Goal: Find specific page/section: Find specific page/section

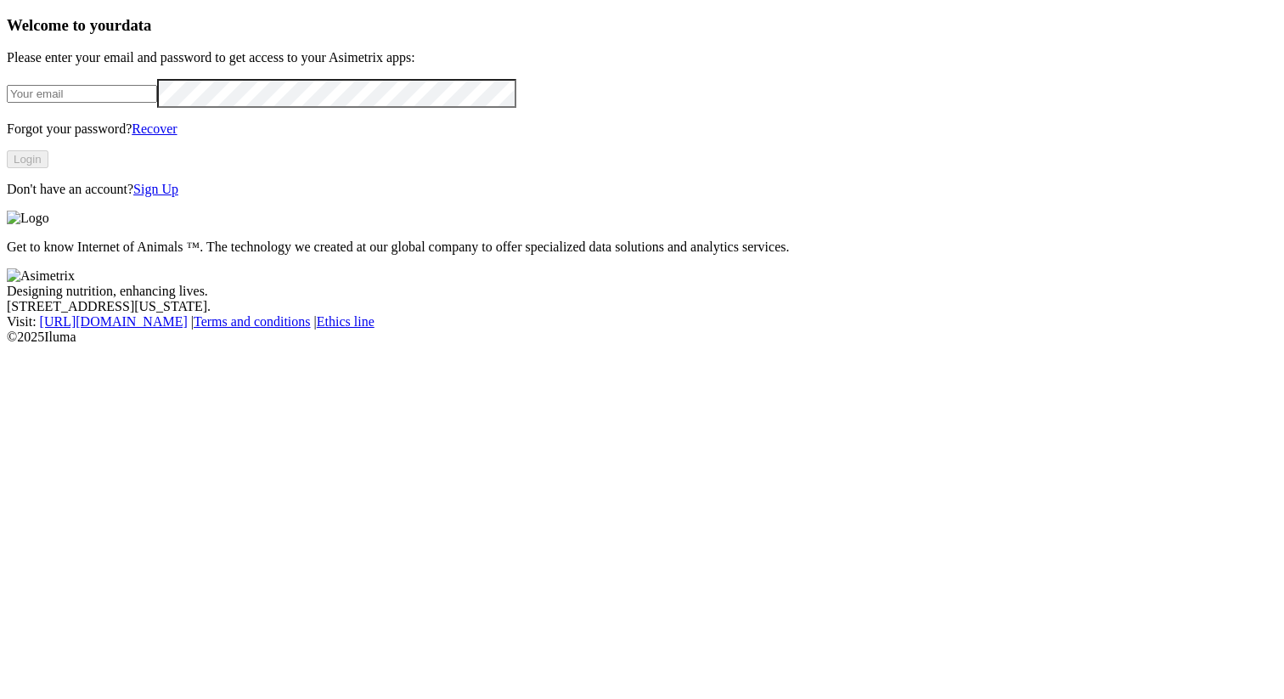
click at [157, 103] on input "email" at bounding box center [82, 94] width 150 height 18
click at [7, 345] on com-1password-button at bounding box center [7, 345] width 0 height 0
type input "alexander.alzate.quintero@asimetrix.co"
click at [48, 168] on button "Login" at bounding box center [28, 159] width 42 height 18
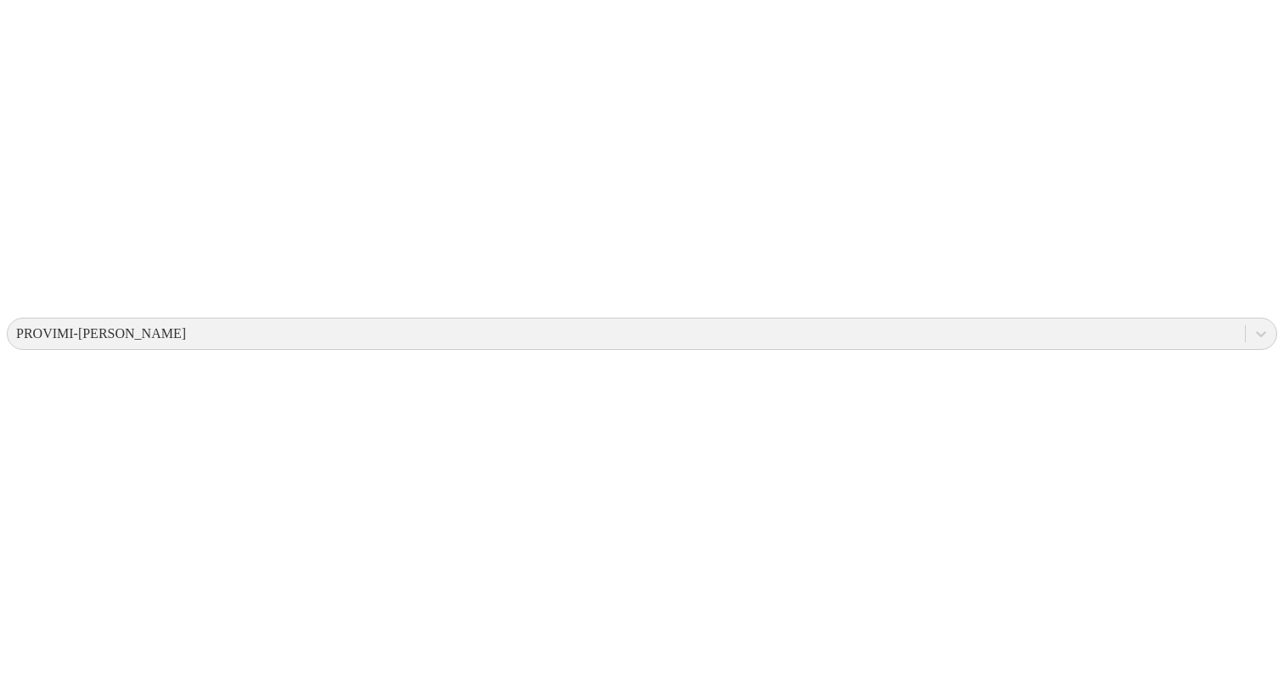
scroll to position [778, 0]
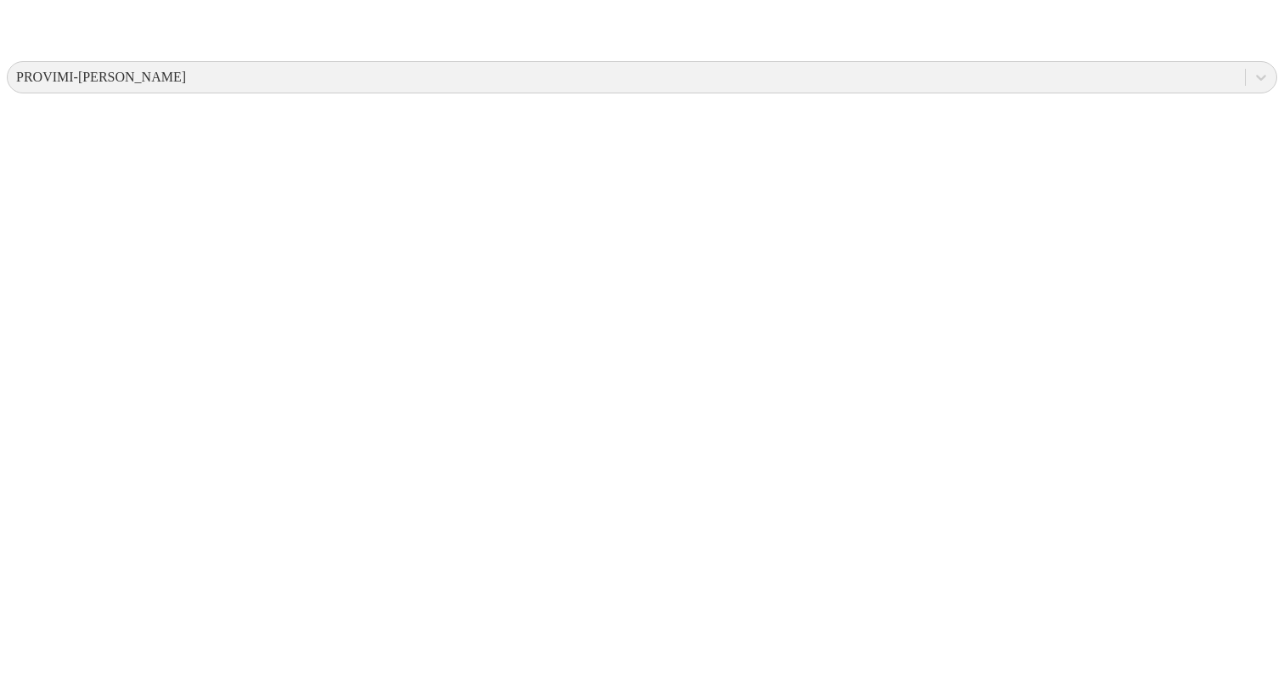
scroll to position [624, 0]
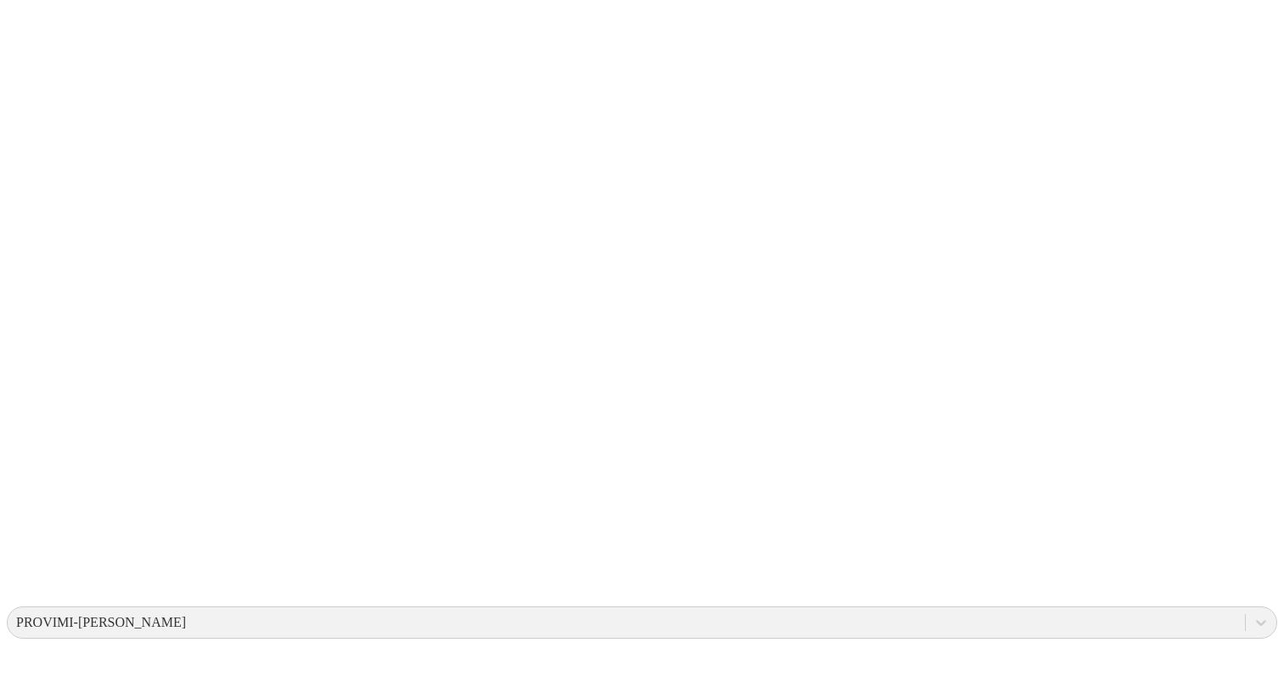
scroll to position [0, 0]
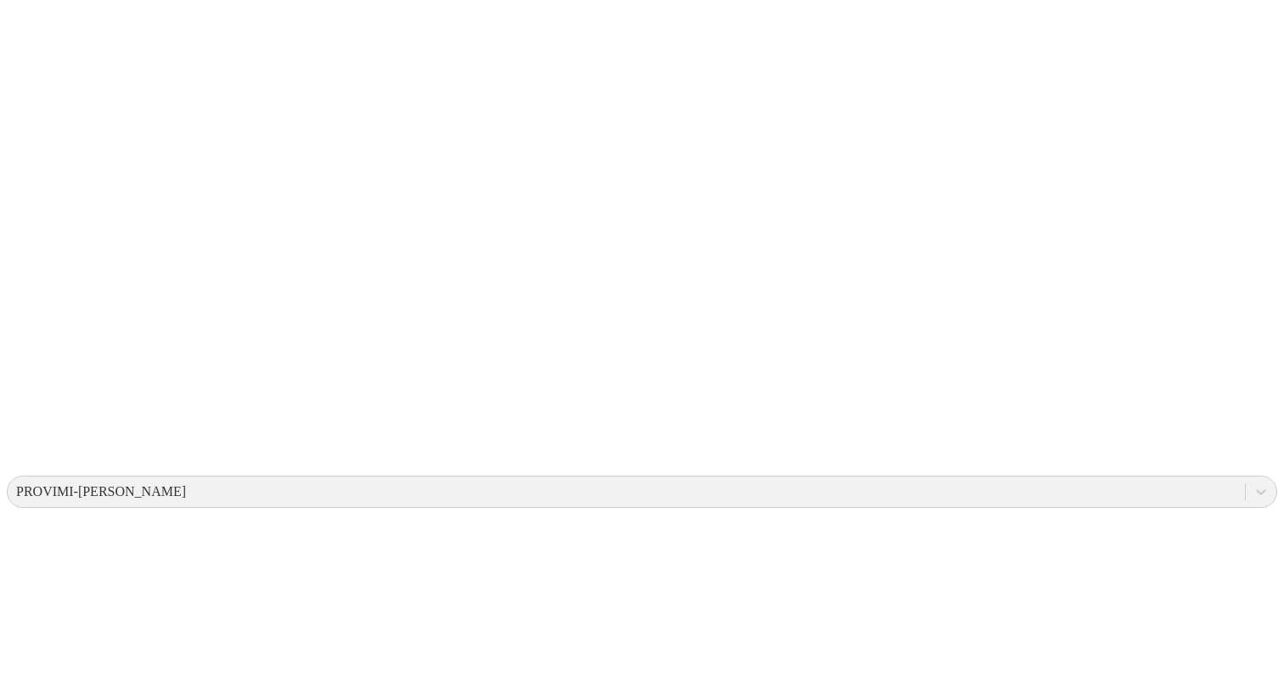
scroll to position [383, 0]
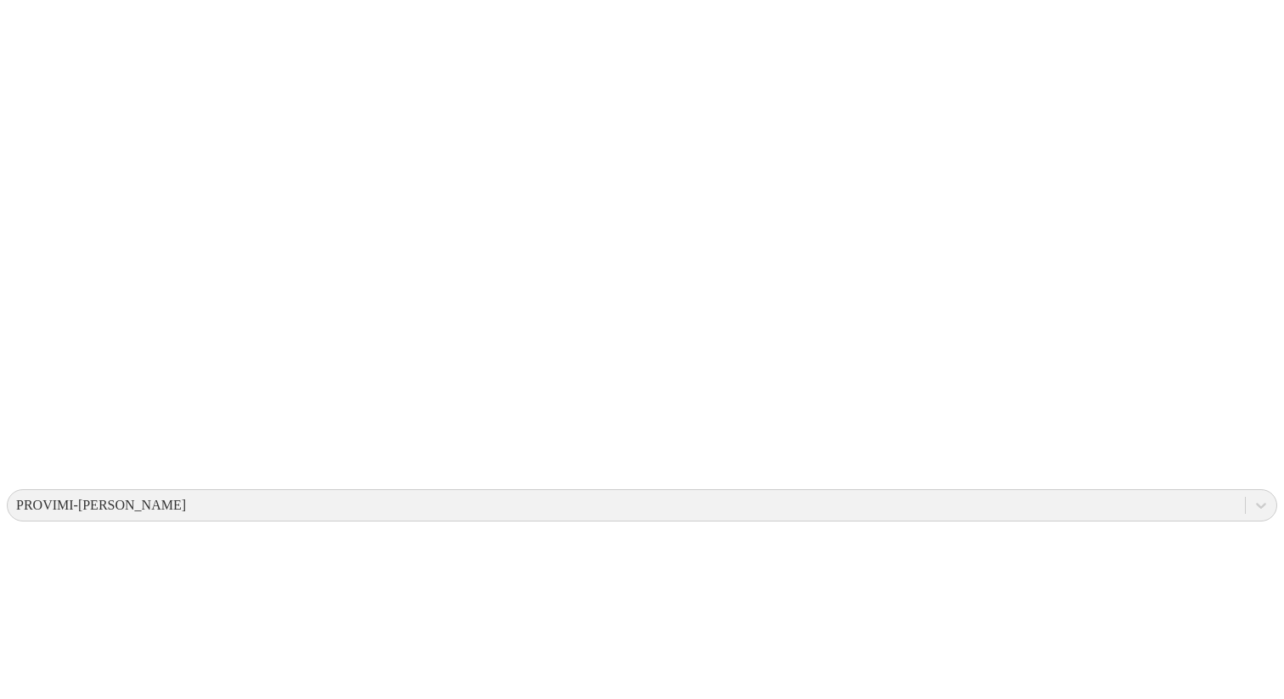
scroll to position [201, 0]
